Goal: Transaction & Acquisition: Purchase product/service

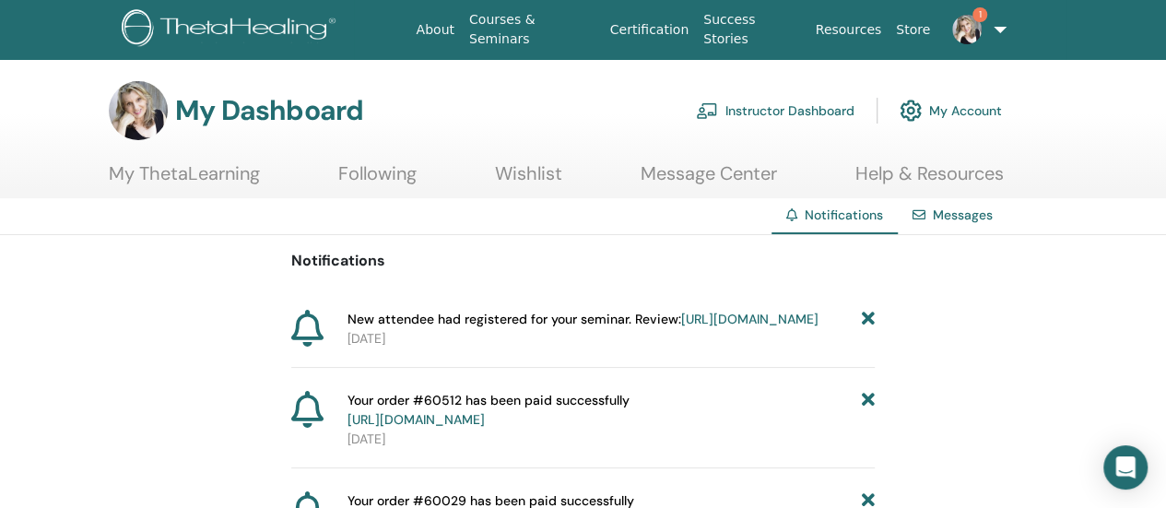
click at [681, 327] on link "https://member.thetahealing.com/instructor/seminar/372281/attendees" at bounding box center [749, 319] width 137 height 17
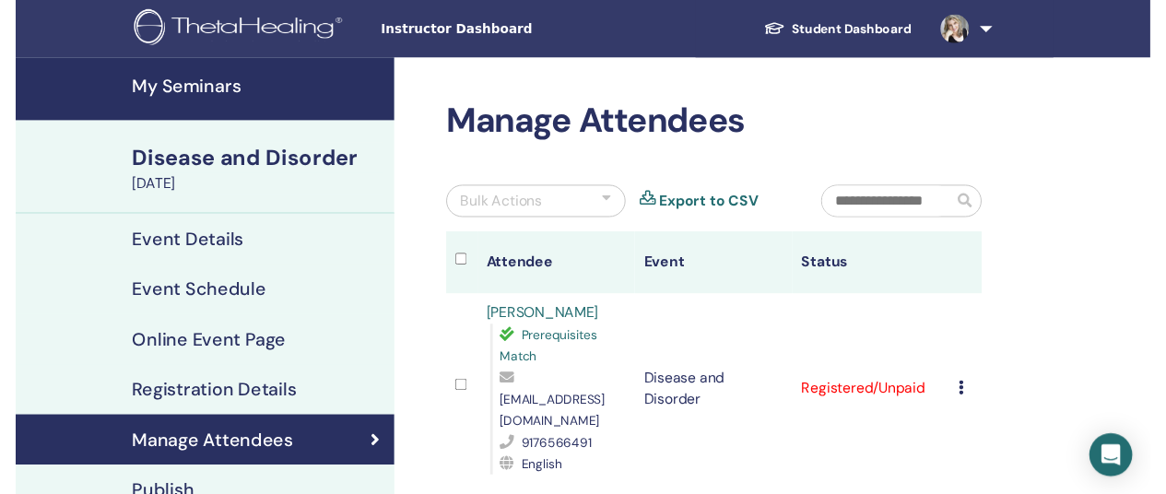
scroll to position [184, 0]
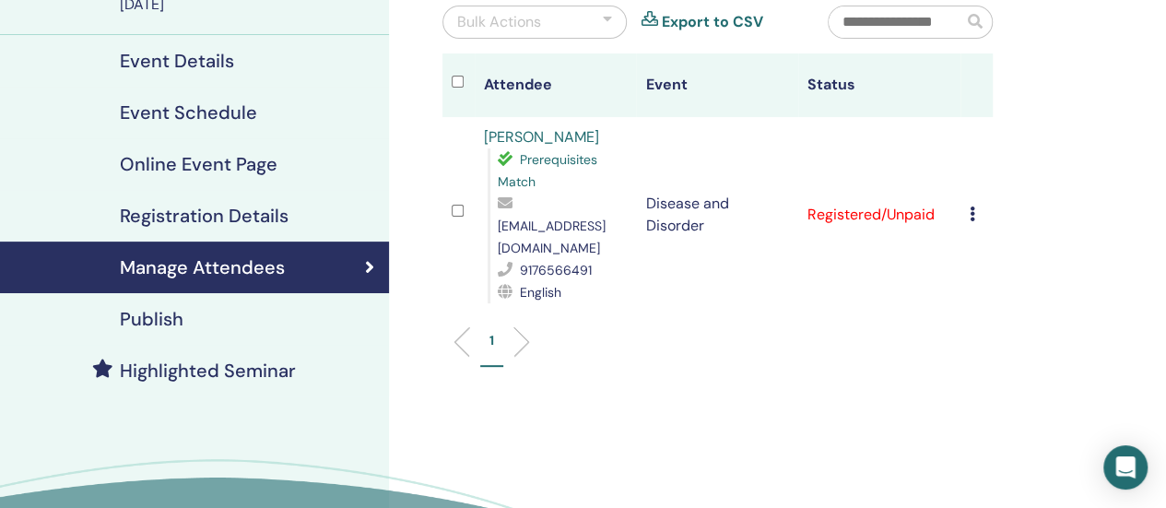
click at [262, 357] on link "Highlighted Seminar" at bounding box center [194, 371] width 389 height 52
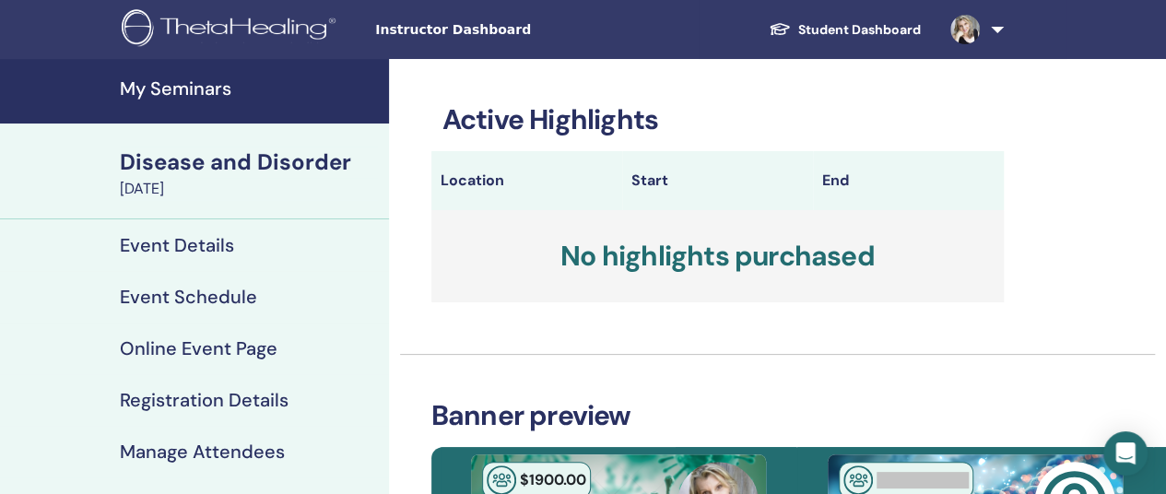
click at [166, 87] on h4 "My Seminars" at bounding box center [249, 88] width 258 height 22
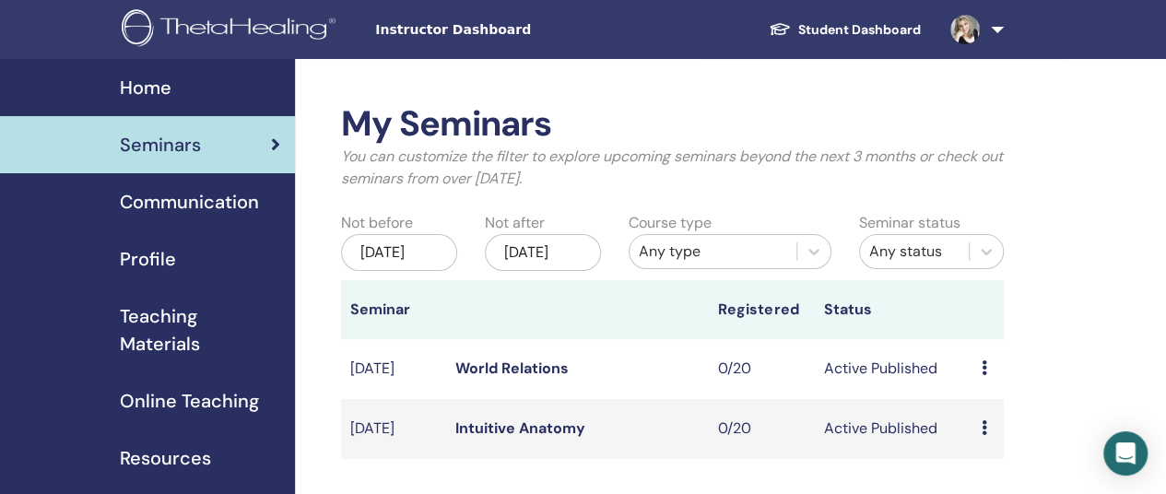
click at [561, 378] on link "World Relations" at bounding box center [512, 368] width 113 height 19
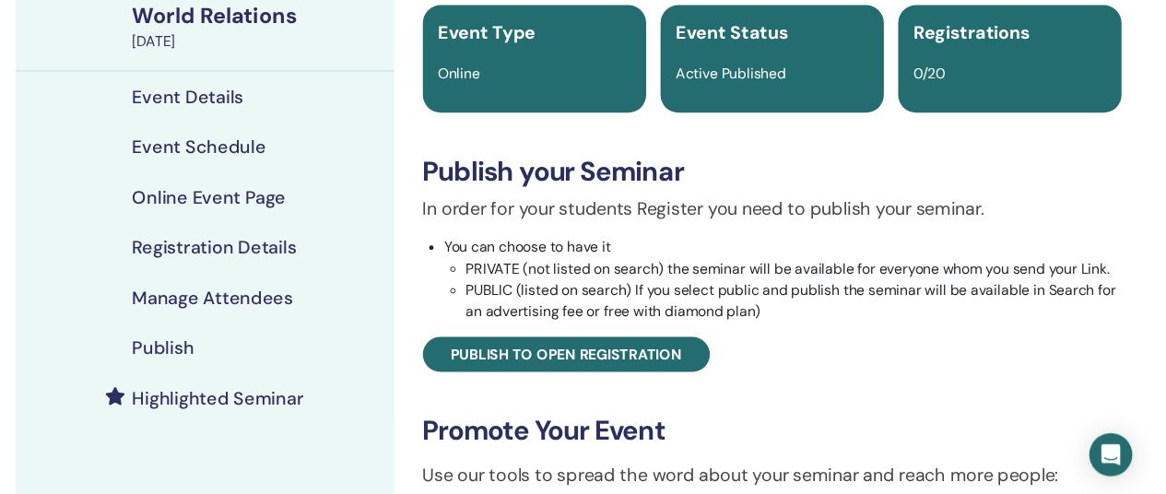
scroll to position [277, 0]
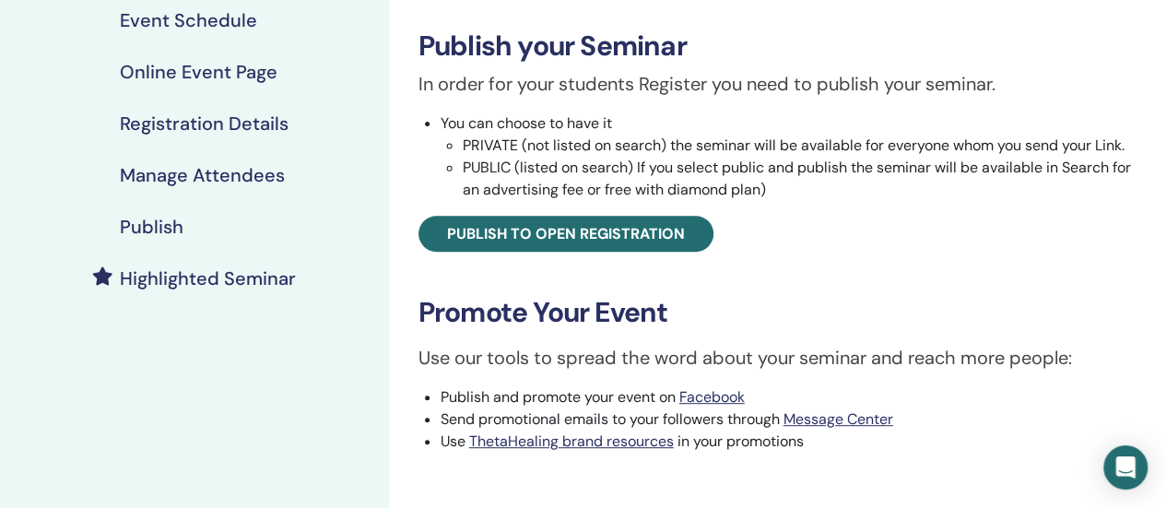
click at [203, 278] on h4 "Highlighted Seminar" at bounding box center [208, 278] width 176 height 22
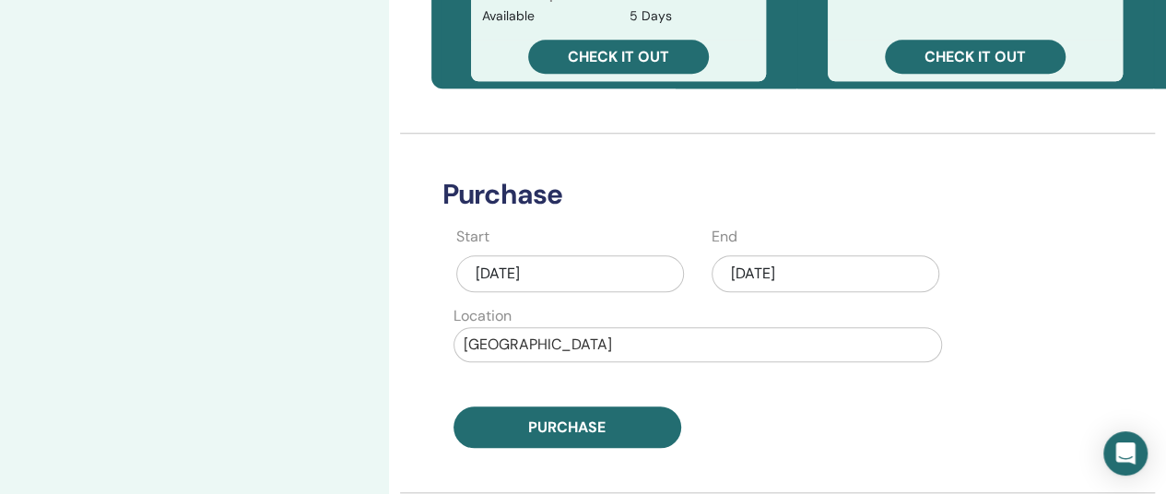
scroll to position [738, 0]
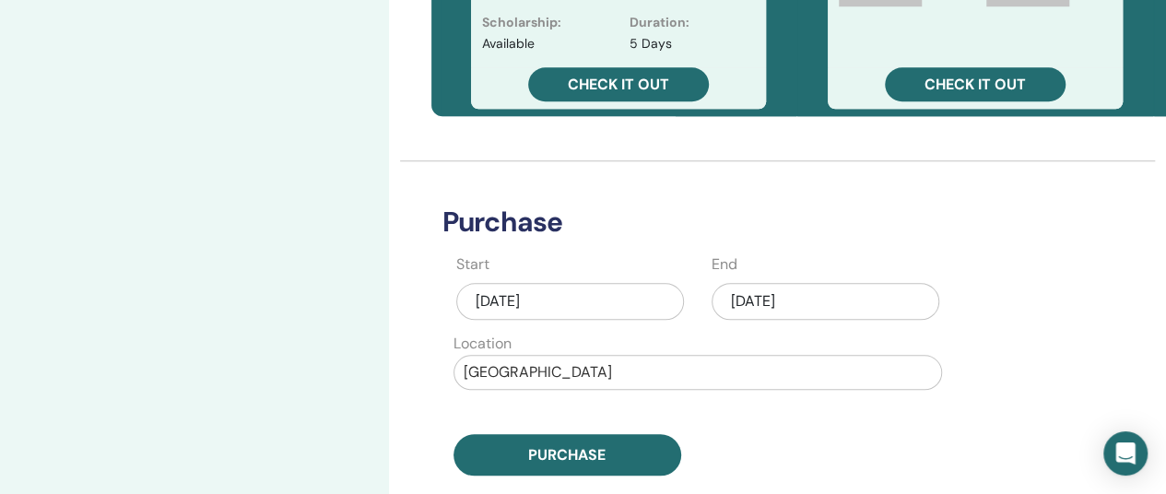
click at [811, 300] on div "[DATE]" at bounding box center [826, 301] width 228 height 37
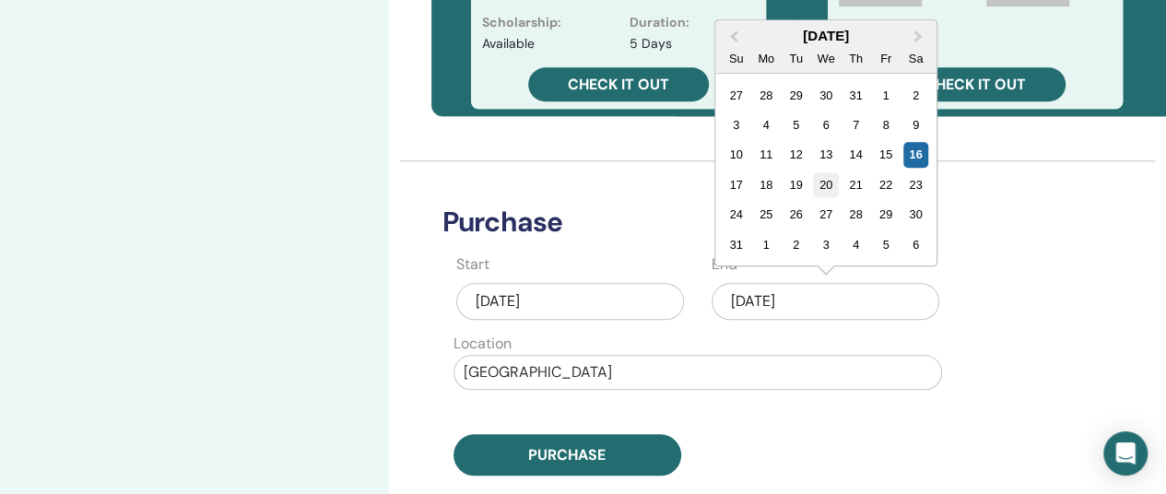
click at [822, 191] on div "20" at bounding box center [825, 184] width 25 height 25
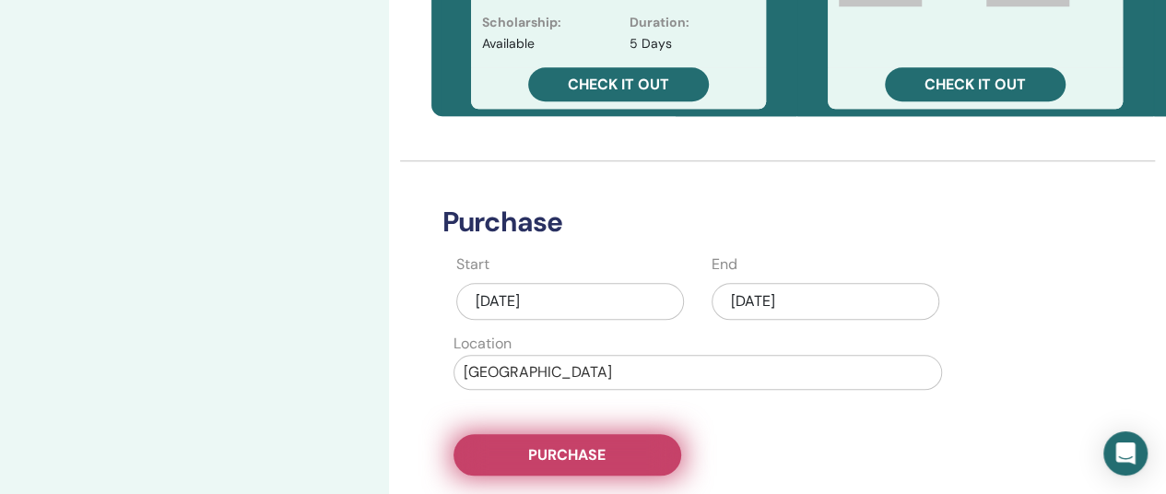
click at [574, 465] on button "Purchase" at bounding box center [568, 454] width 228 height 41
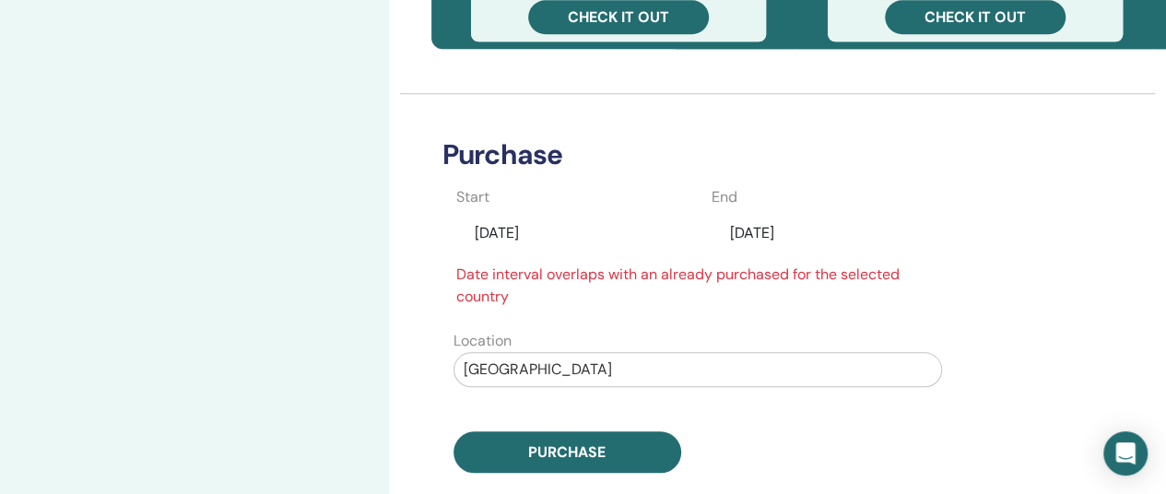
scroll to position [830, 0]
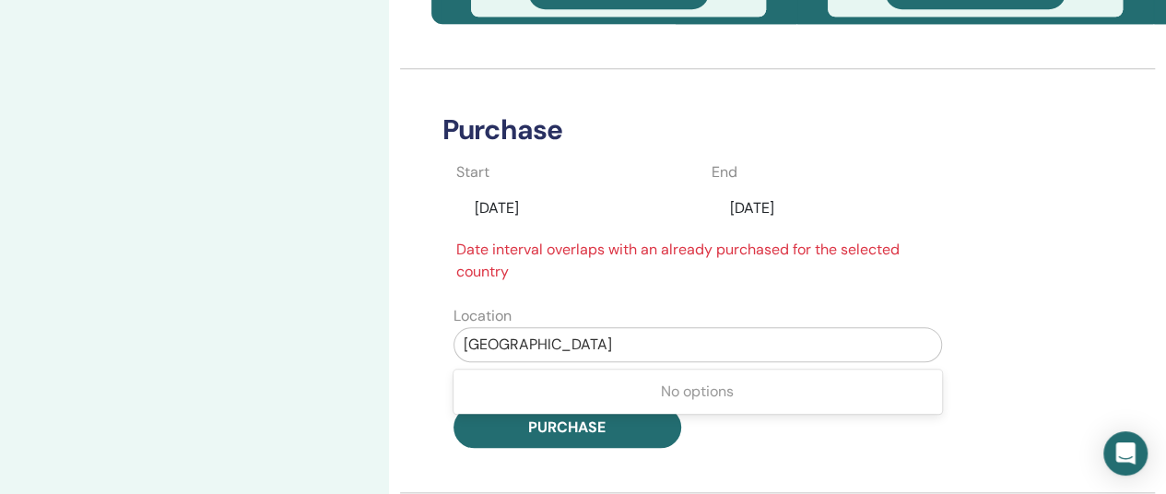
click at [832, 341] on div at bounding box center [698, 345] width 468 height 26
click at [758, 389] on div "No options" at bounding box center [698, 391] width 489 height 37
click at [751, 349] on div at bounding box center [698, 345] width 468 height 26
click at [765, 420] on div "Purchase" at bounding box center [698, 427] width 511 height 41
click at [840, 198] on div "Aug/20, 2025" at bounding box center [826, 208] width 228 height 35
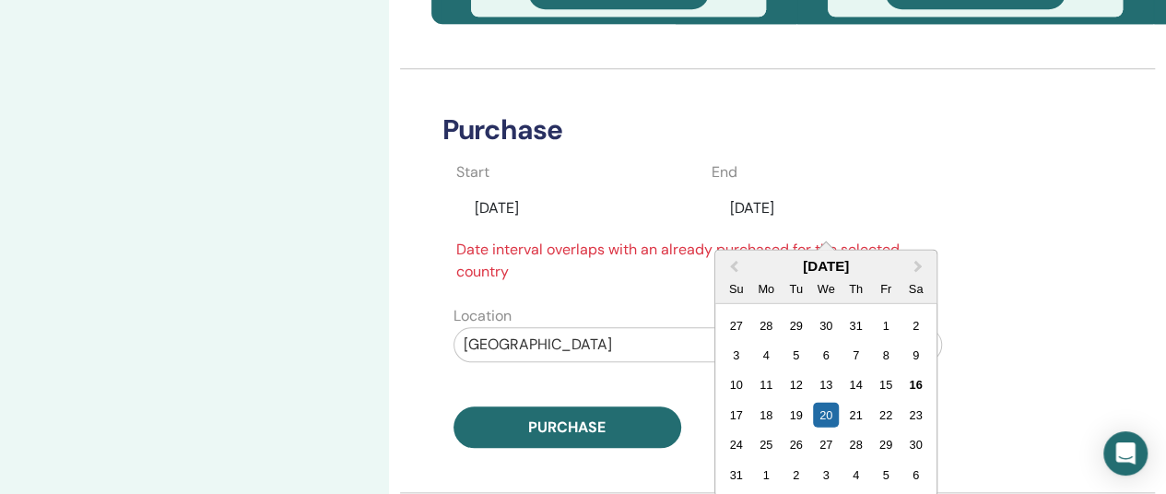
click at [677, 359] on div "United States of America" at bounding box center [698, 344] width 487 height 33
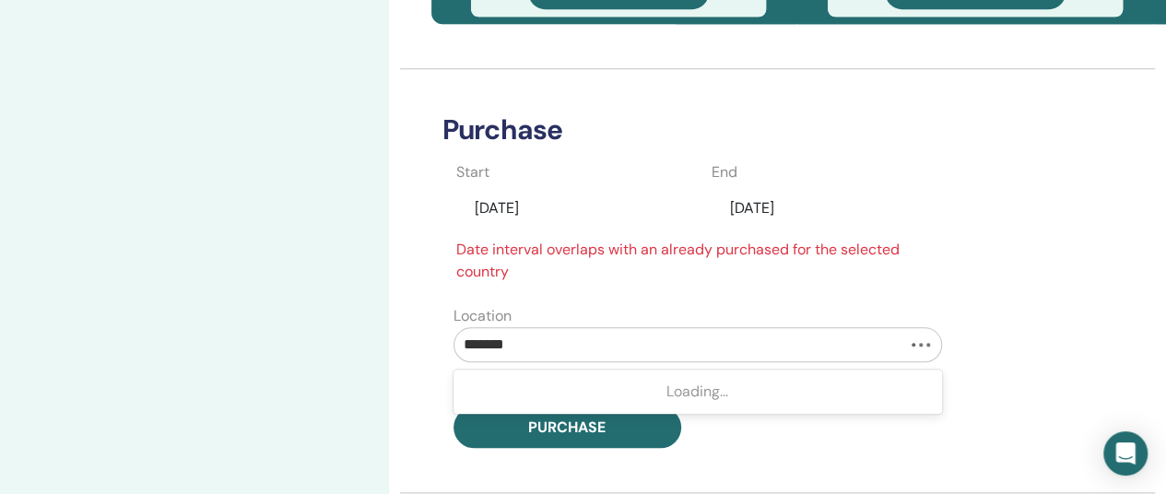
type input "******"
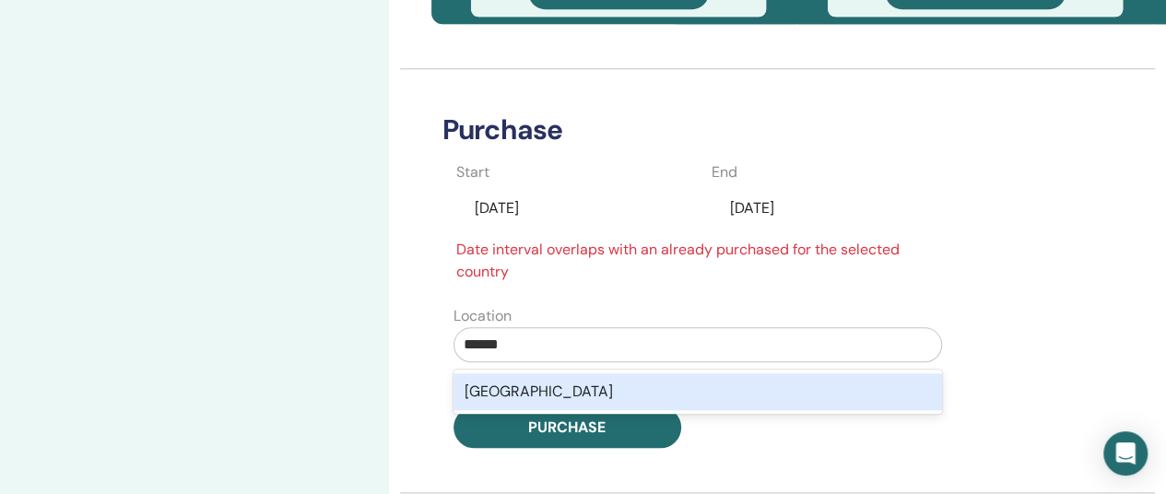
click at [669, 389] on div "Hong Kong" at bounding box center [698, 391] width 489 height 37
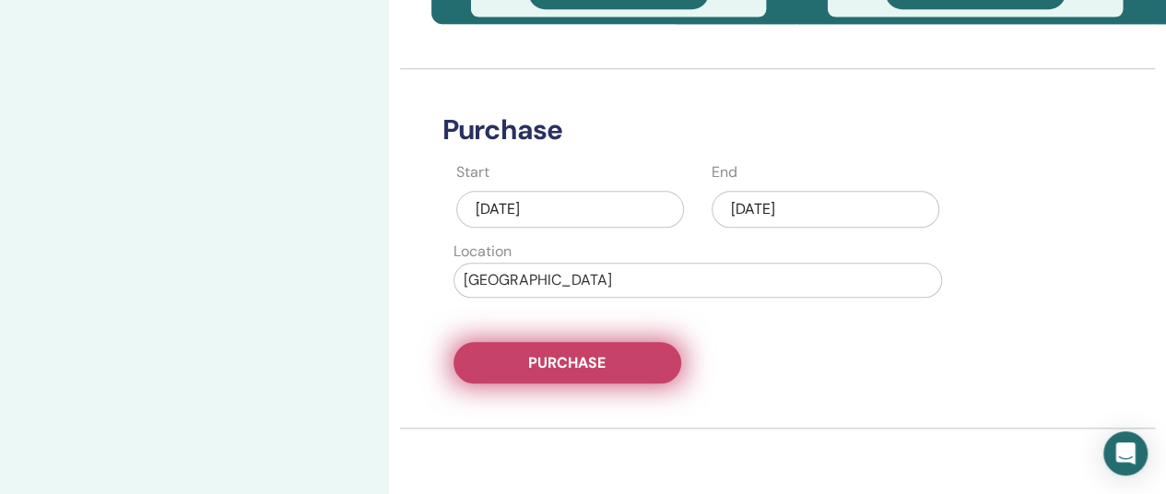
click at [575, 369] on span "Purchase" at bounding box center [566, 362] width 77 height 19
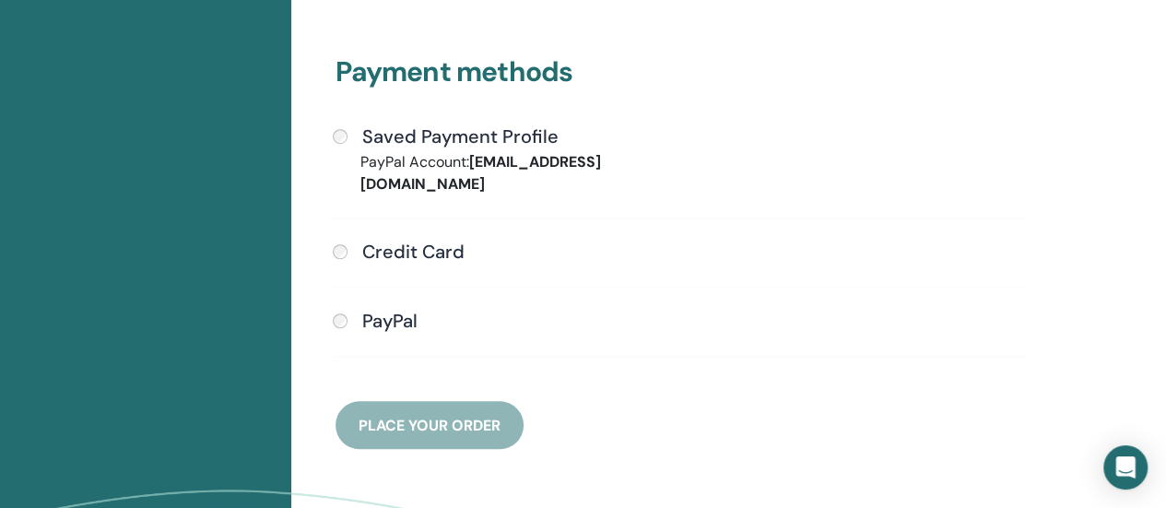
scroll to position [502, 0]
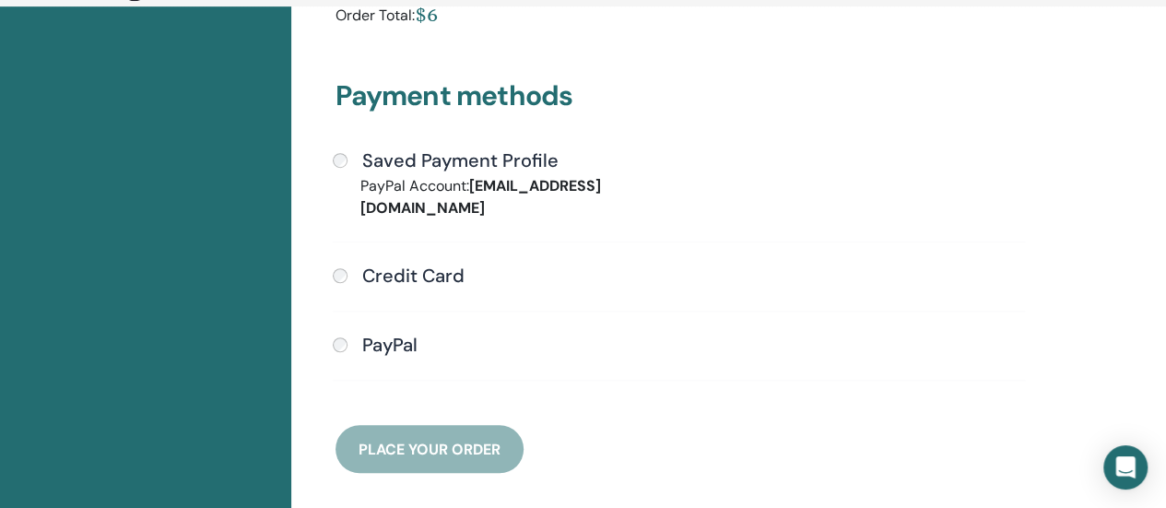
click at [333, 156] on div "Saved Payment Profile" at bounding box center [679, 161] width 692 height 24
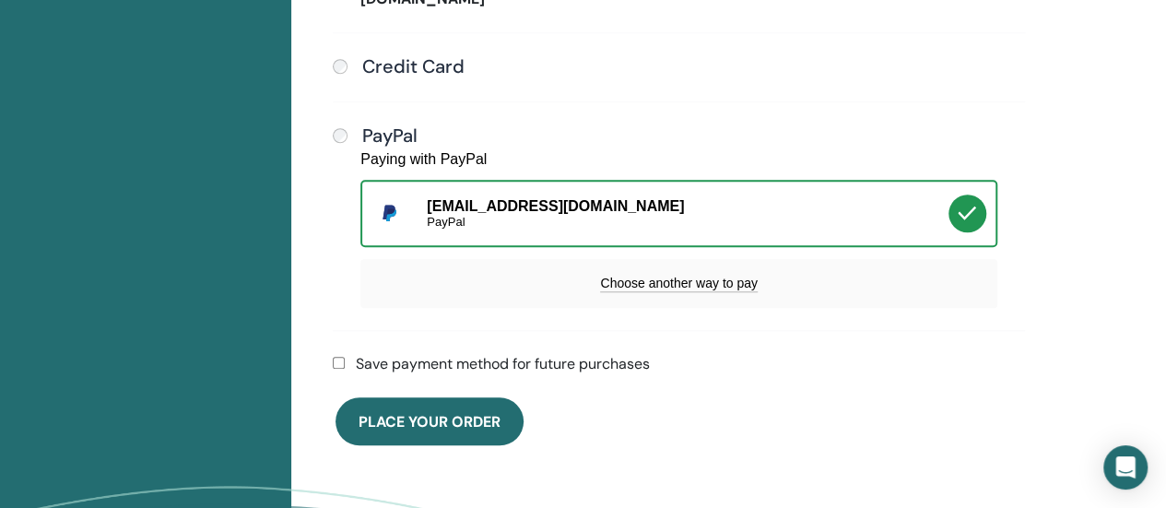
scroll to position [870, 0]
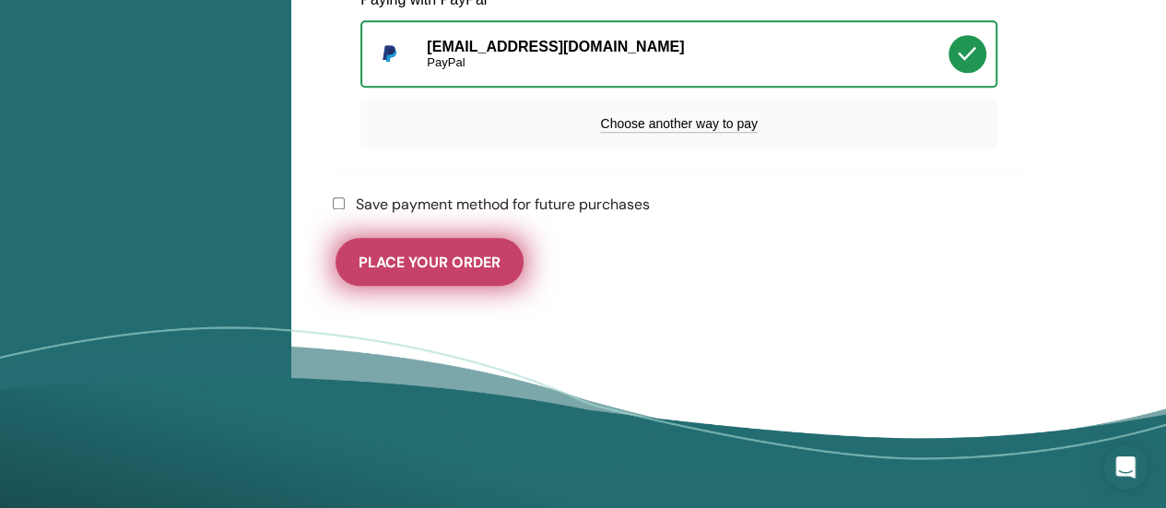
click at [483, 265] on span "Place Your Order" at bounding box center [430, 262] width 142 height 19
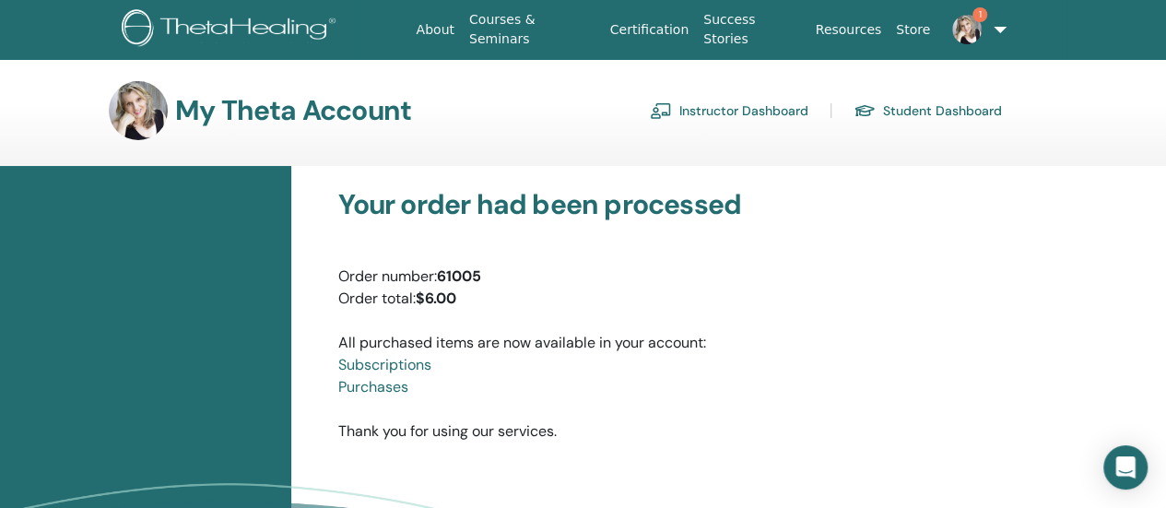
click at [760, 112] on link "Instructor Dashboard" at bounding box center [729, 111] width 159 height 30
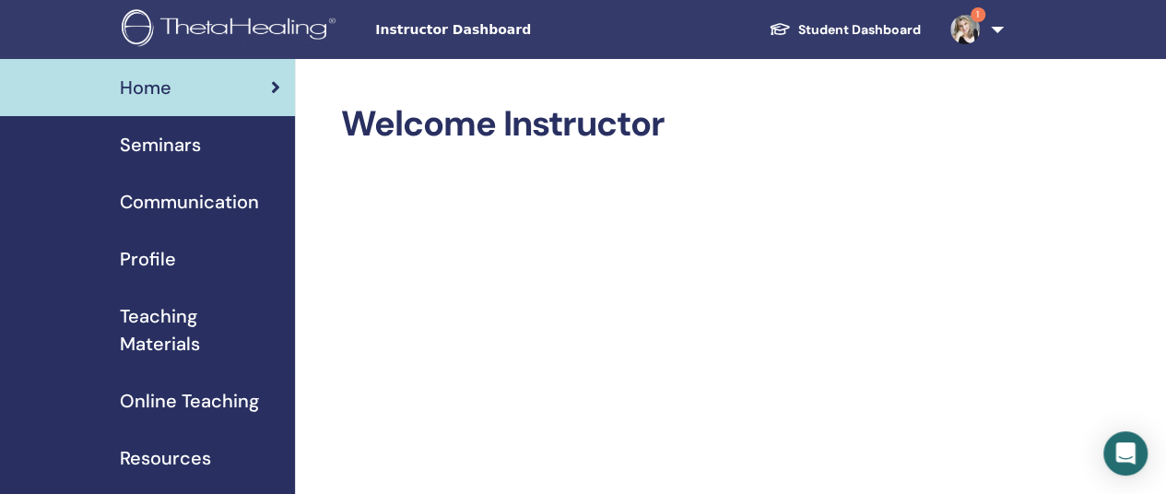
click at [144, 143] on span "Seminars" at bounding box center [160, 145] width 81 height 28
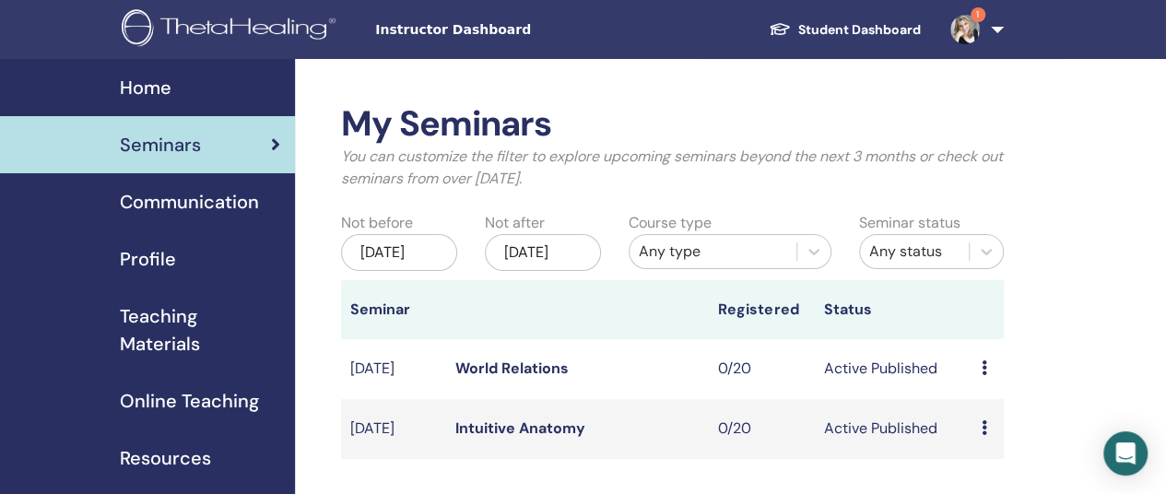
click at [522, 378] on link "World Relations" at bounding box center [512, 368] width 113 height 19
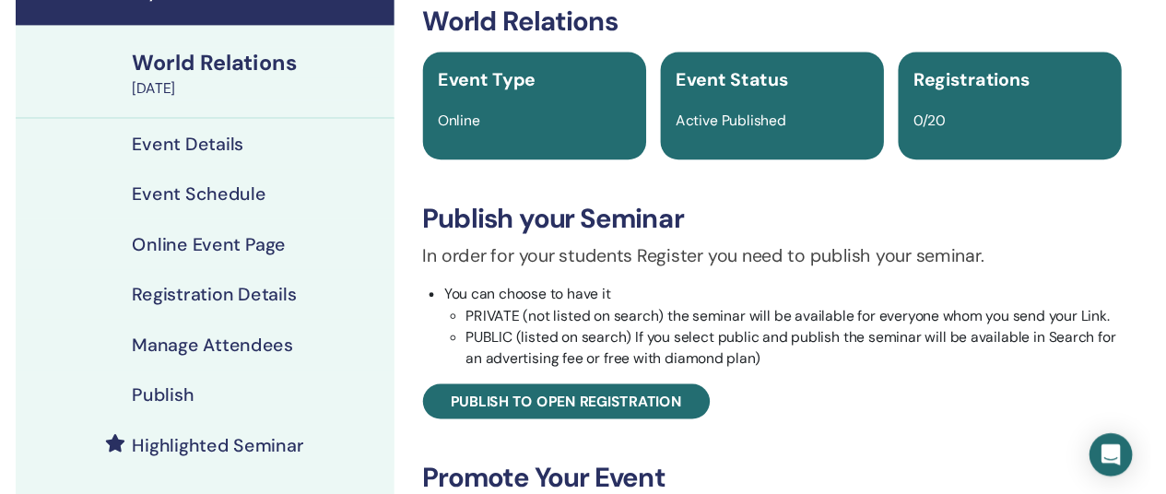
scroll to position [184, 0]
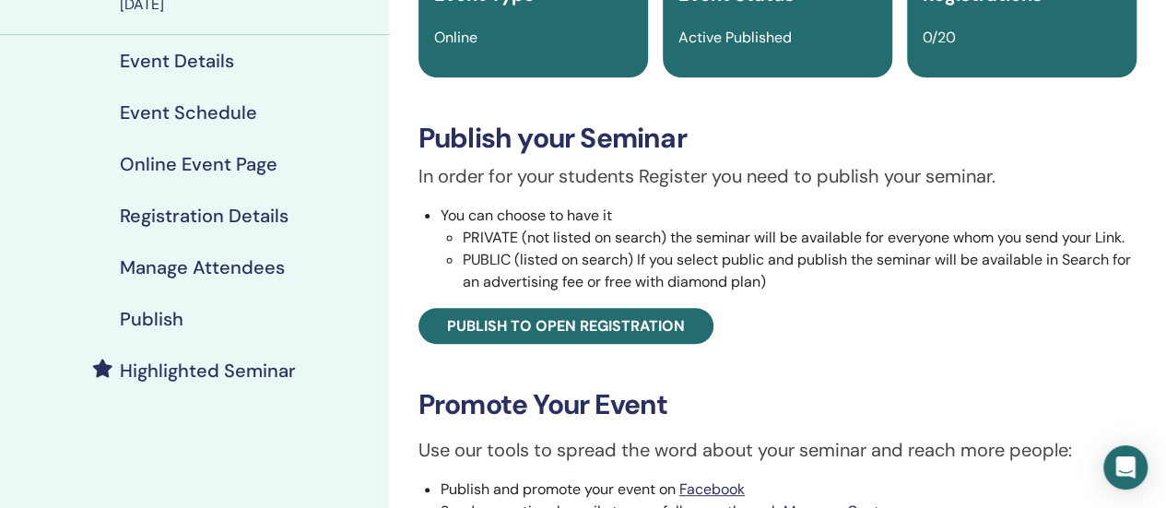
click at [193, 368] on h4 "Highlighted Seminar" at bounding box center [208, 371] width 176 height 22
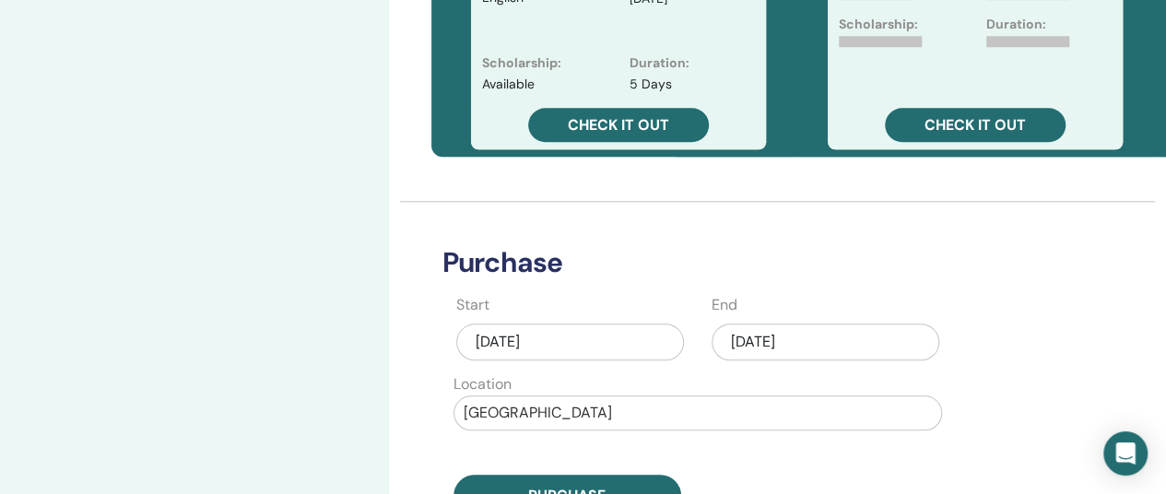
scroll to position [830, 0]
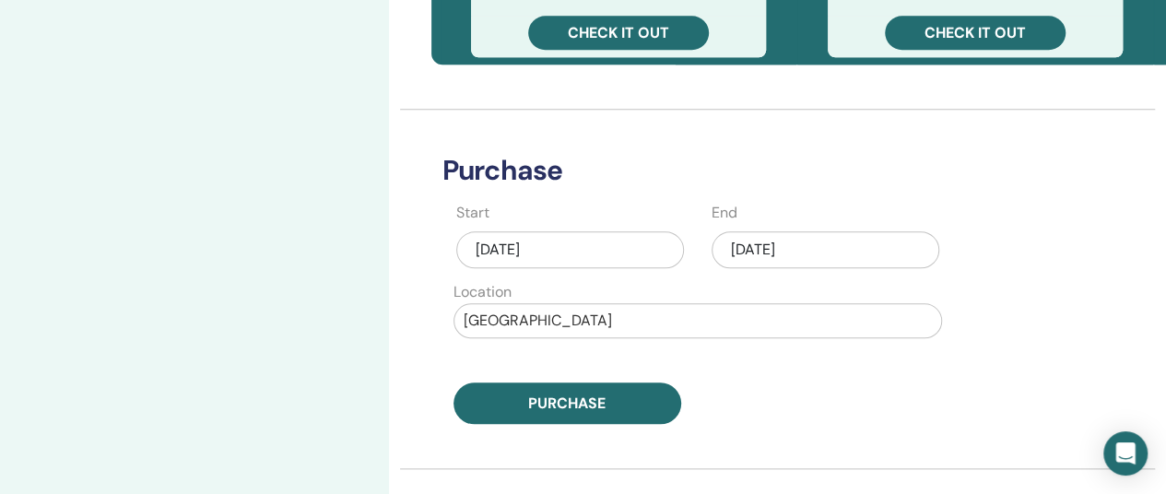
click at [815, 245] on div "Aug/16, 2025" at bounding box center [826, 249] width 228 height 37
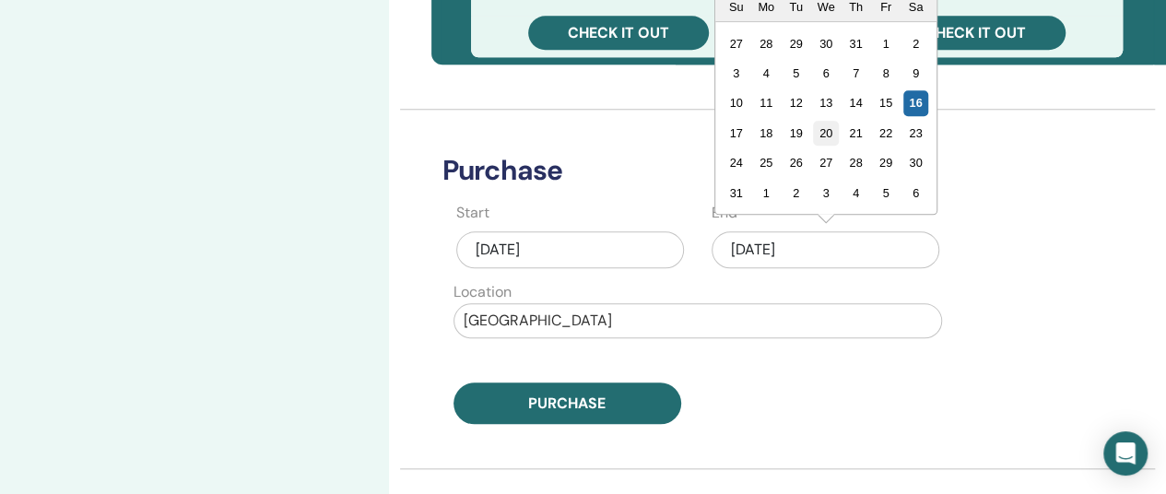
click at [828, 131] on div "20" at bounding box center [825, 133] width 25 height 25
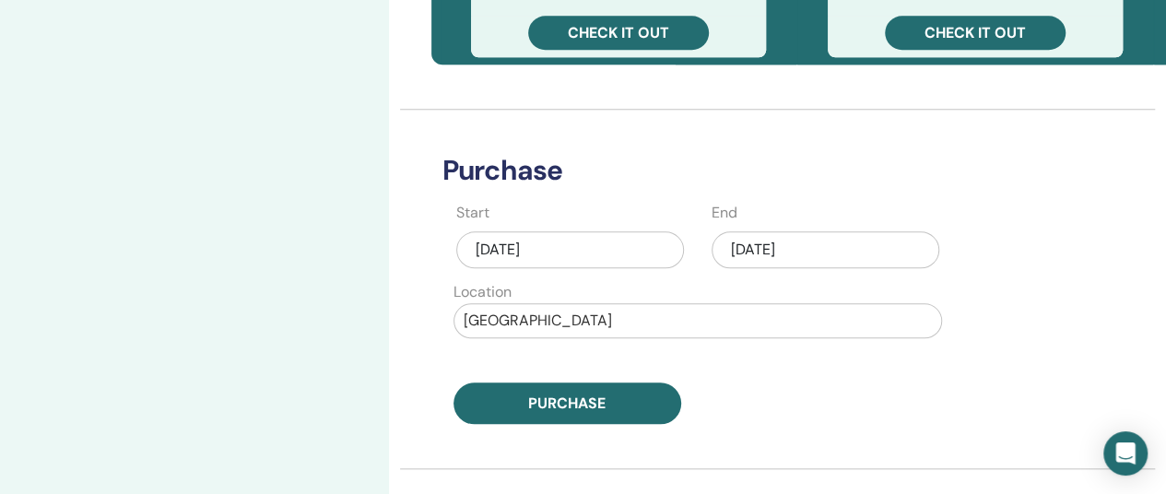
click at [656, 315] on div at bounding box center [698, 321] width 468 height 26
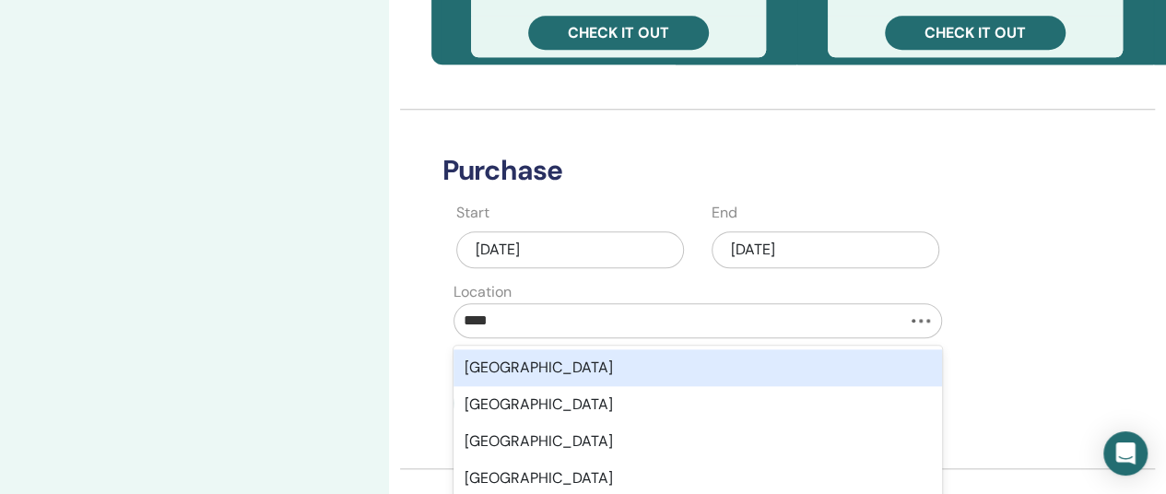
type input "*****"
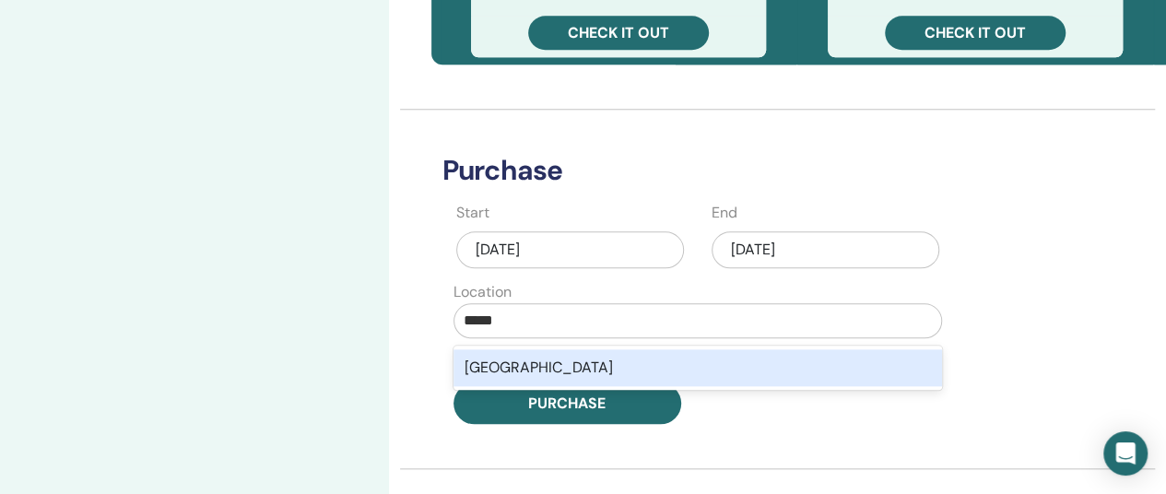
click at [639, 359] on div "China" at bounding box center [698, 367] width 489 height 37
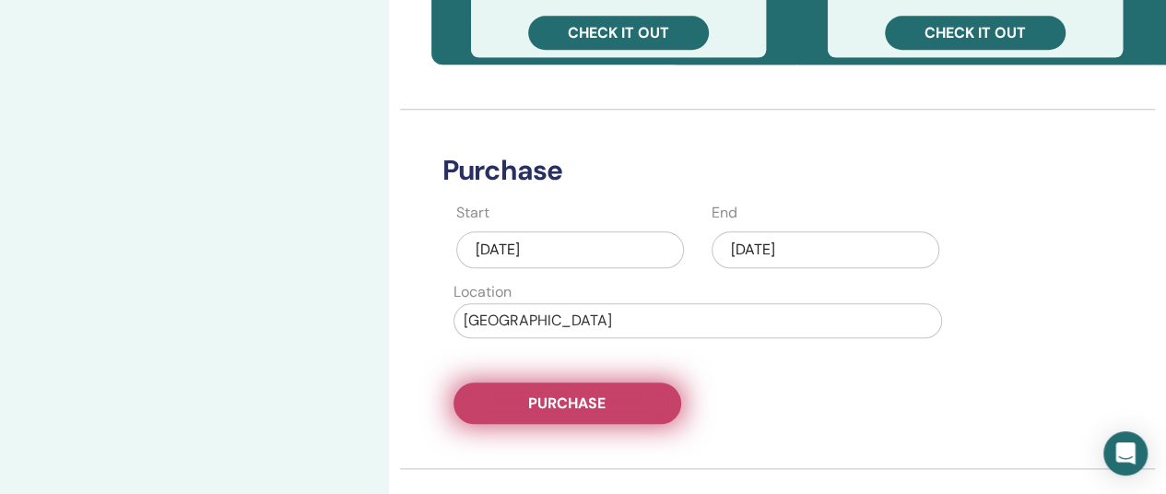
click at [640, 403] on button "Purchase" at bounding box center [568, 403] width 228 height 41
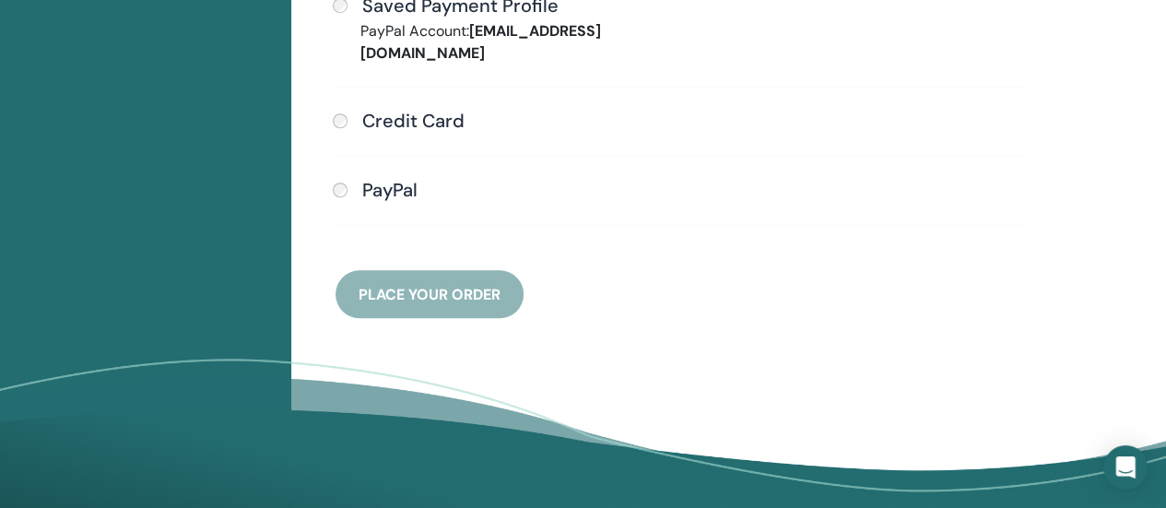
scroll to position [686, 0]
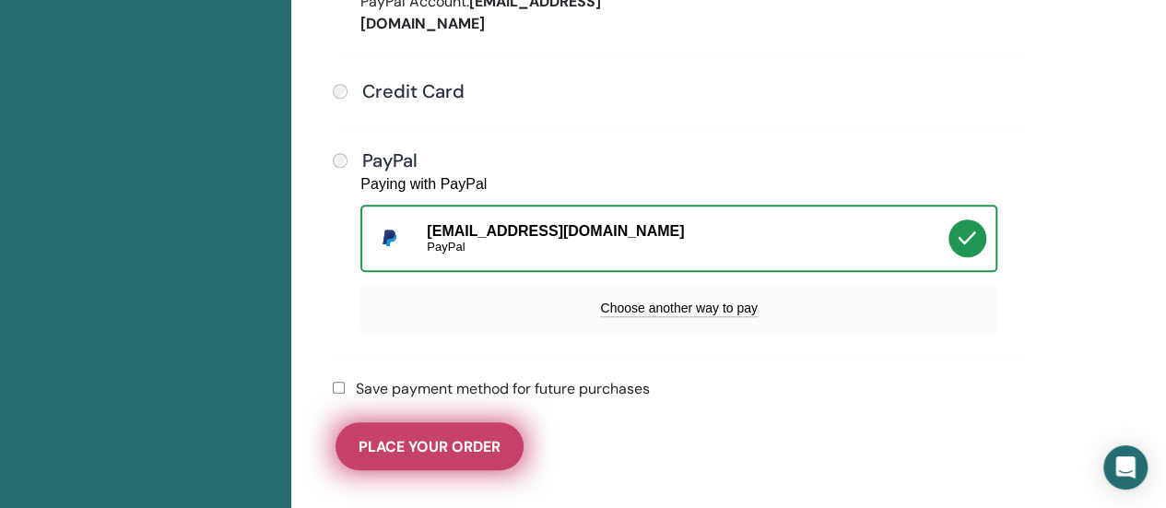
click at [454, 425] on button "Place Your Order" at bounding box center [430, 446] width 188 height 48
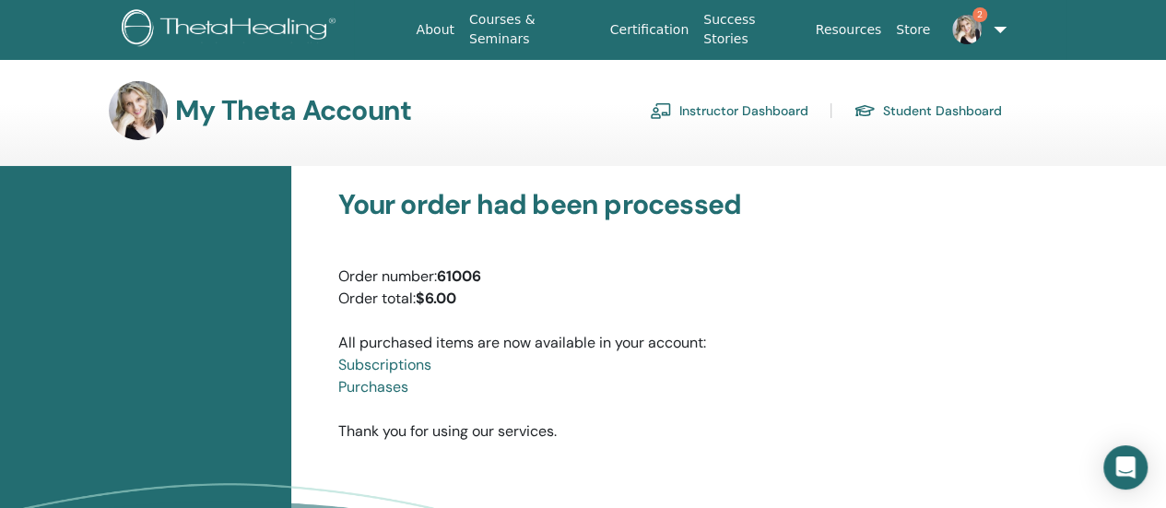
click at [709, 112] on link "Instructor Dashboard" at bounding box center [729, 111] width 159 height 30
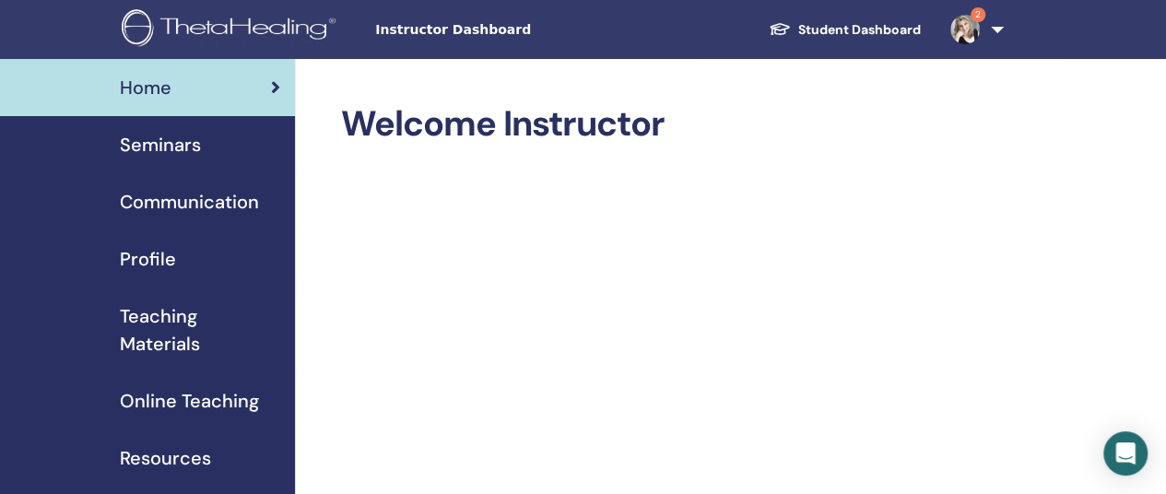
click at [177, 145] on span "Seminars" at bounding box center [160, 145] width 81 height 28
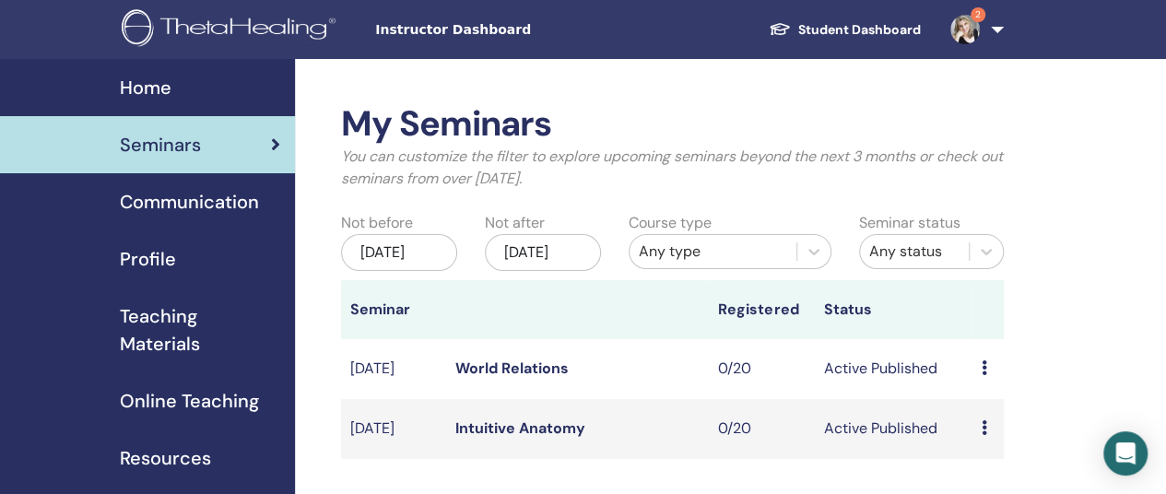
click at [542, 378] on link "World Relations" at bounding box center [512, 368] width 113 height 19
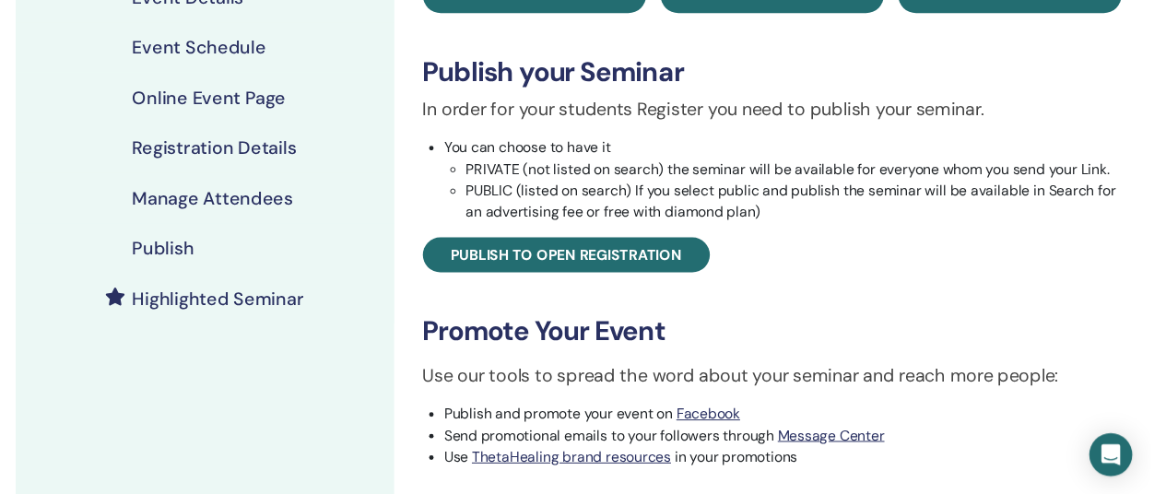
scroll to position [277, 0]
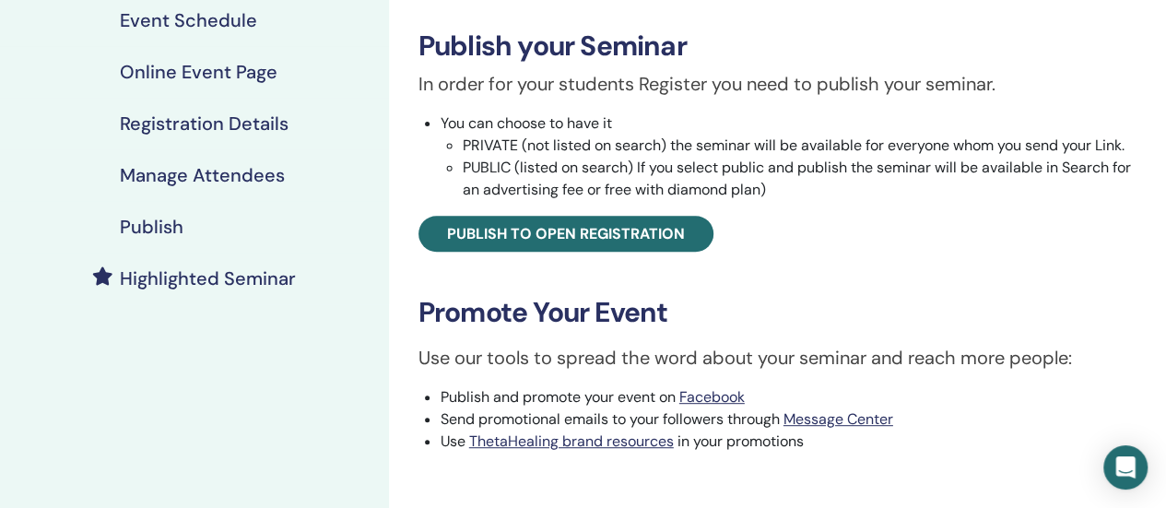
click at [227, 283] on h4 "Highlighted Seminar" at bounding box center [208, 278] width 176 height 22
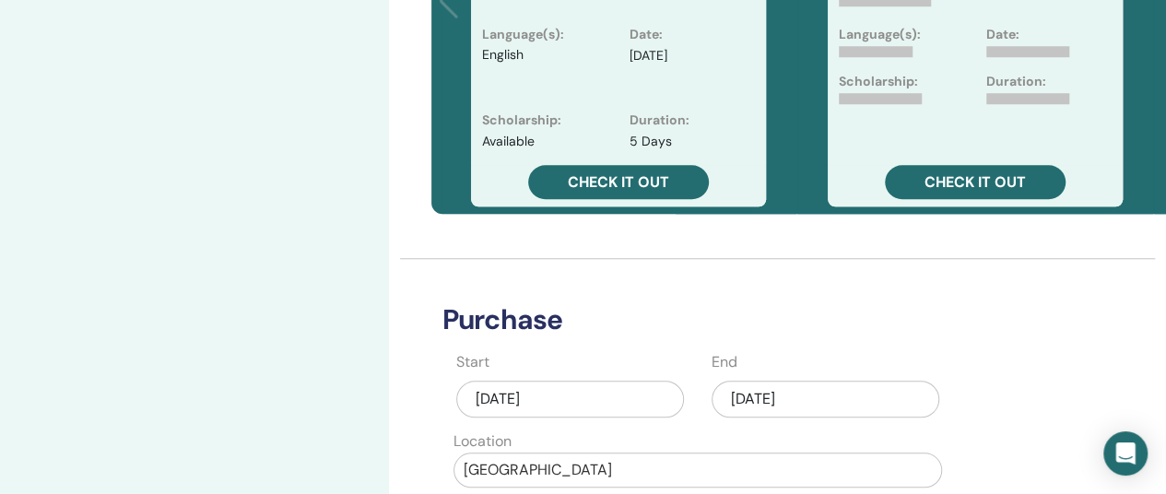
scroll to position [830, 0]
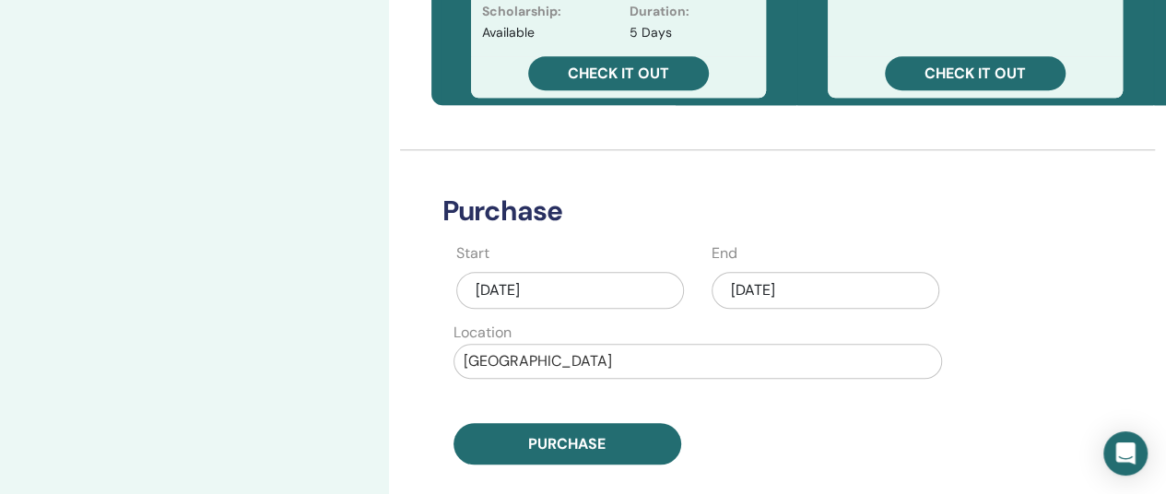
click at [811, 287] on div "Aug/16, 2025" at bounding box center [826, 290] width 228 height 37
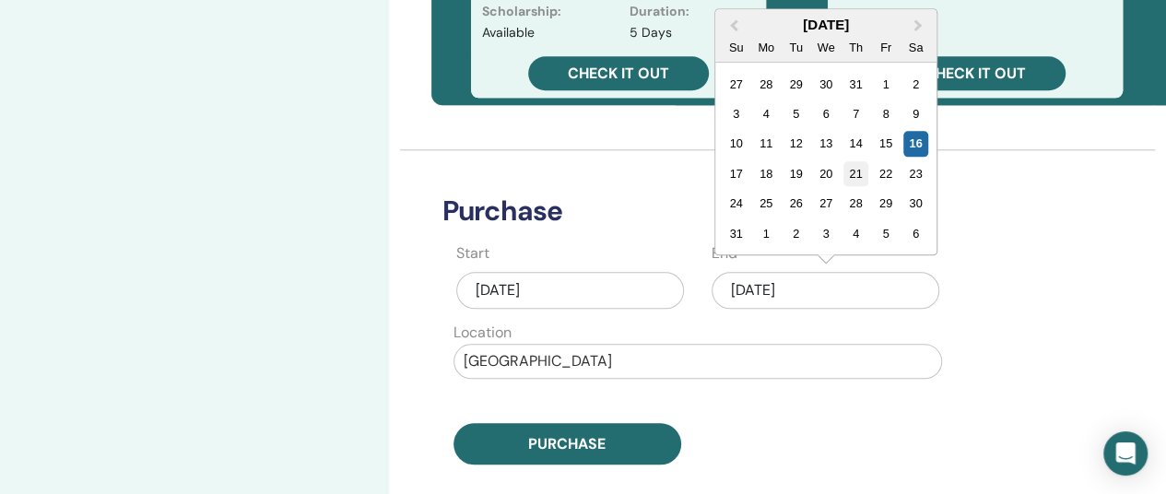
click at [858, 174] on div "21" at bounding box center [856, 173] width 25 height 25
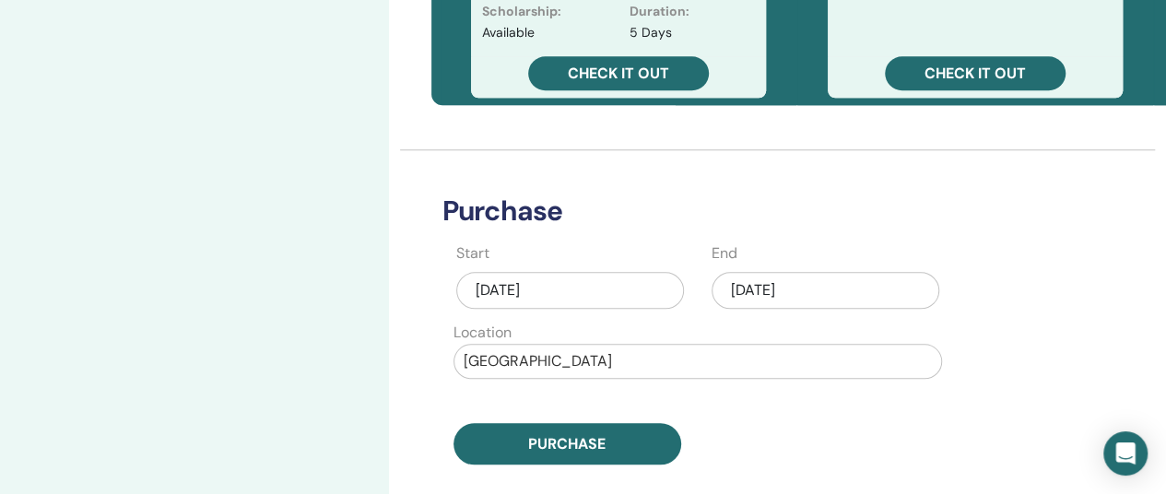
click at [662, 353] on div at bounding box center [698, 362] width 468 height 26
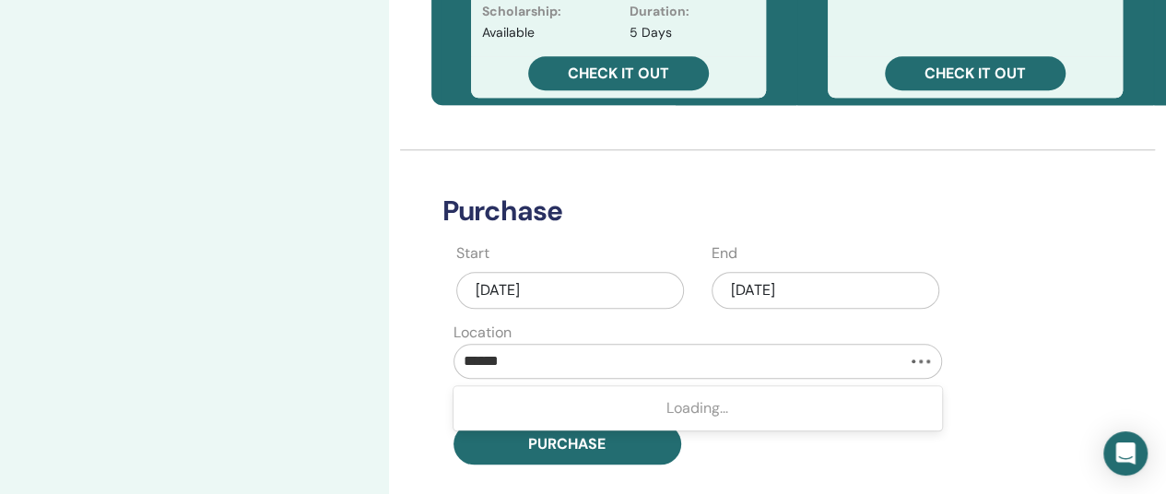
type input "*****"
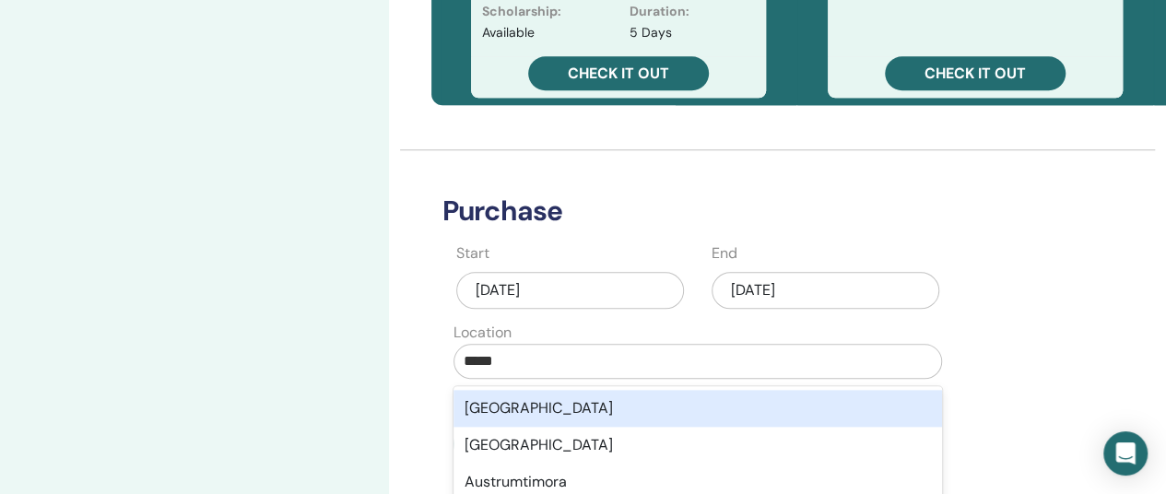
click at [586, 405] on div "Australia" at bounding box center [698, 408] width 489 height 37
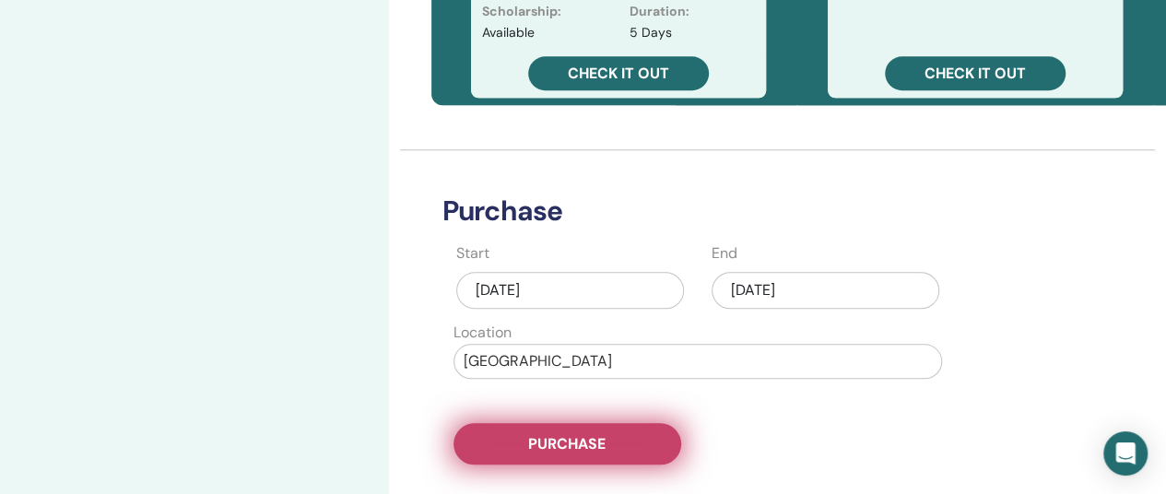
click at [603, 442] on span "Purchase" at bounding box center [566, 443] width 77 height 19
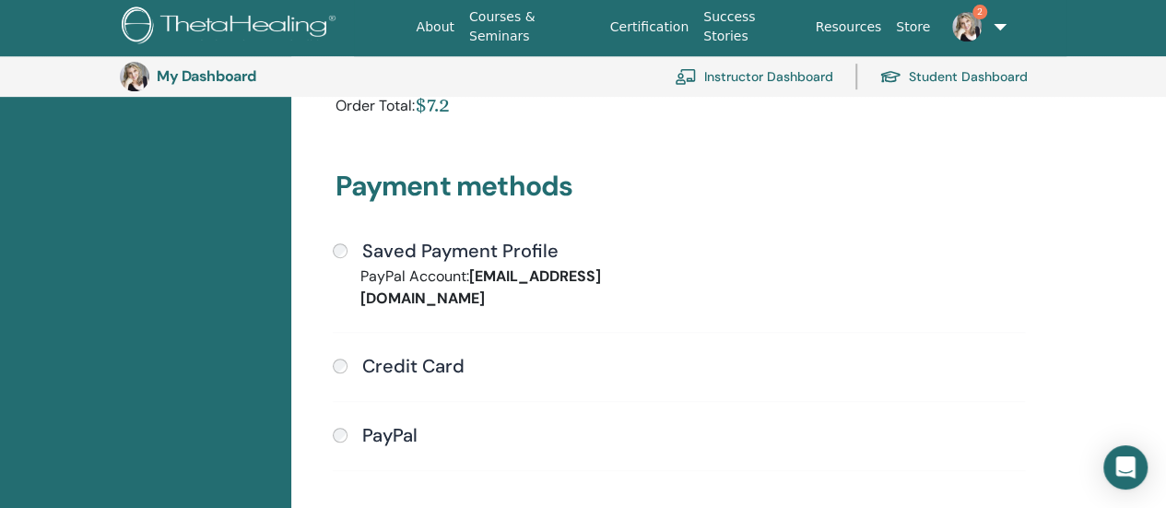
scroll to position [502, 0]
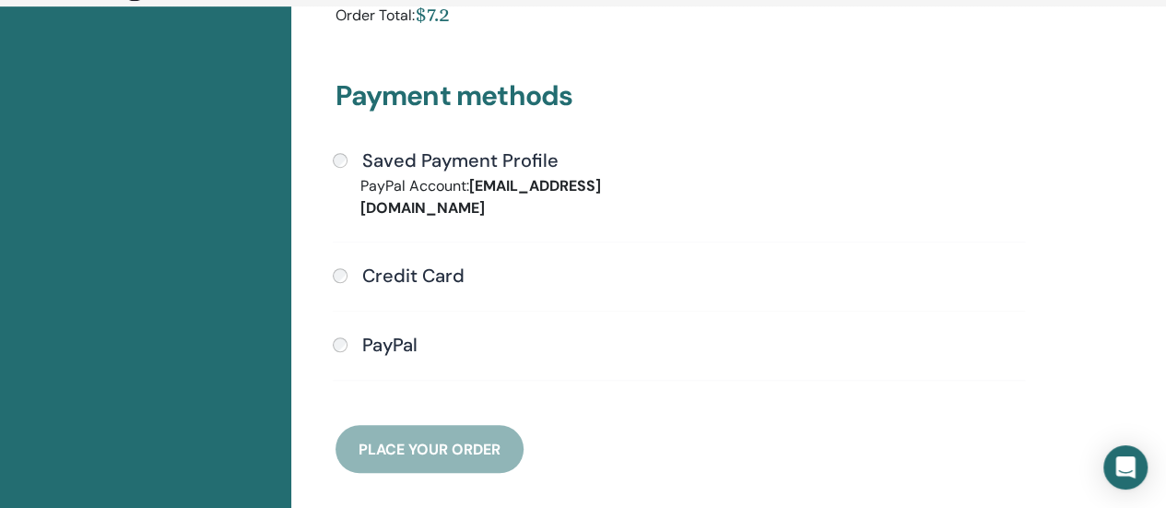
click at [333, 337] on div "PayPal" at bounding box center [679, 346] width 692 height 24
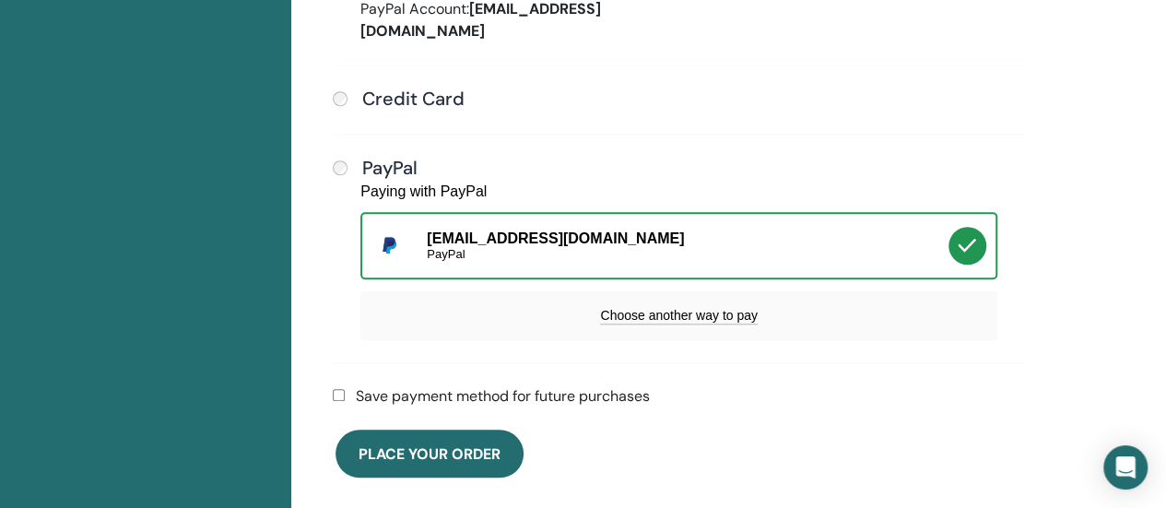
scroll to position [778, 0]
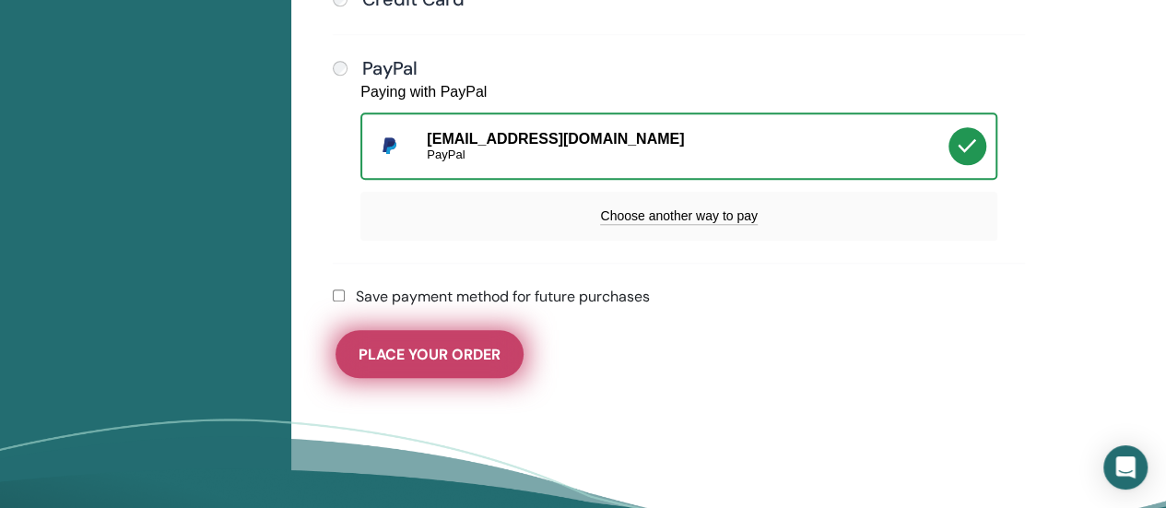
click at [479, 349] on span "Place Your Order" at bounding box center [430, 354] width 142 height 19
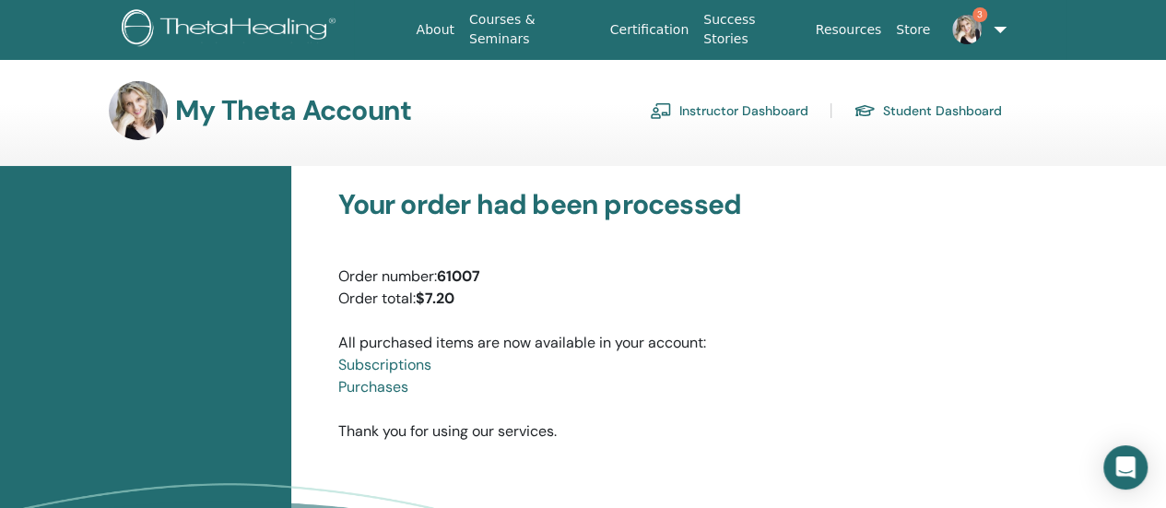
click at [960, 29] on img at bounding box center [968, 30] width 30 height 30
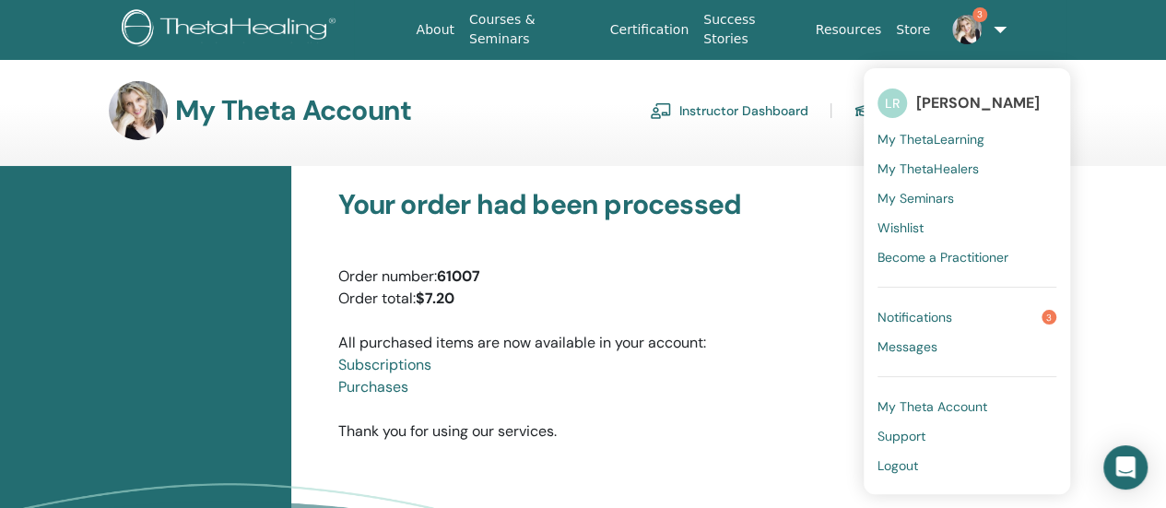
click at [952, 311] on link "Notifications 3" at bounding box center [967, 317] width 179 height 30
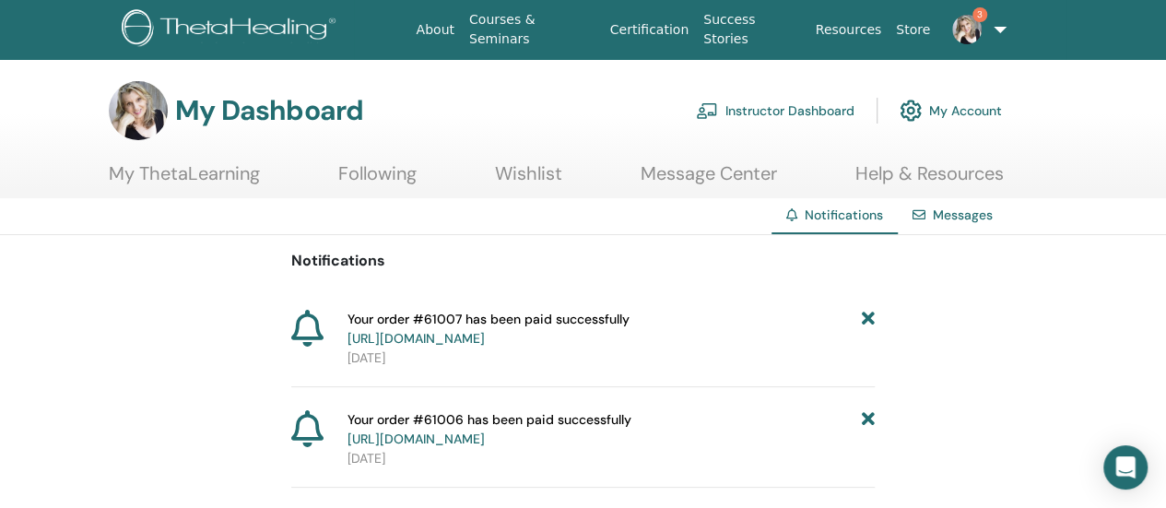
click at [568, 318] on span "Your order #61007 has been paid successfully [URL][DOMAIN_NAME]" at bounding box center [489, 329] width 282 height 39
click at [485, 335] on link "https://member.thetahealing.com/member/account/subscriptions/purchases" at bounding box center [416, 338] width 137 height 17
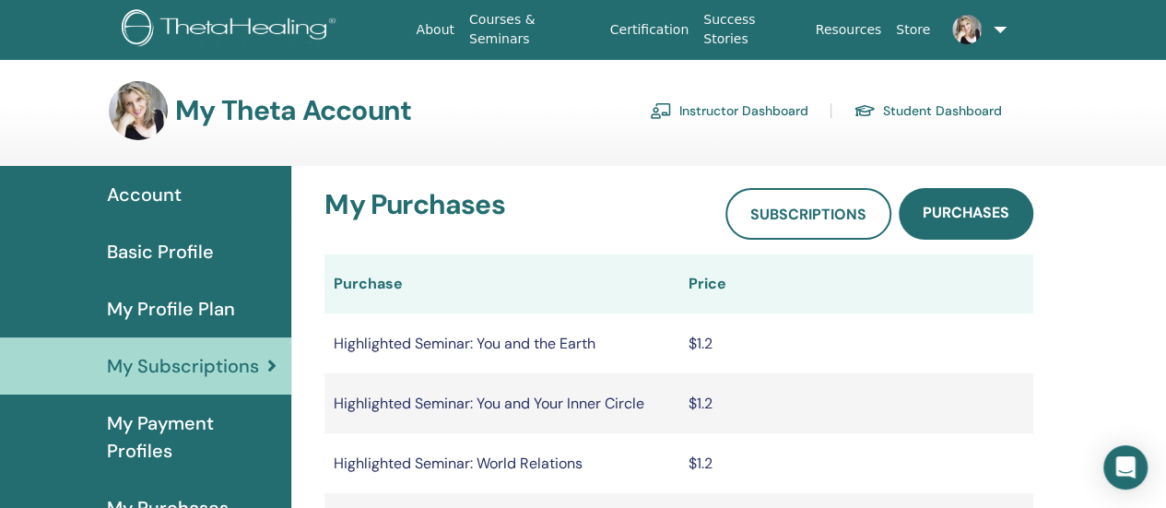
scroll to position [92, 0]
